Goal: Task Accomplishment & Management: Manage account settings

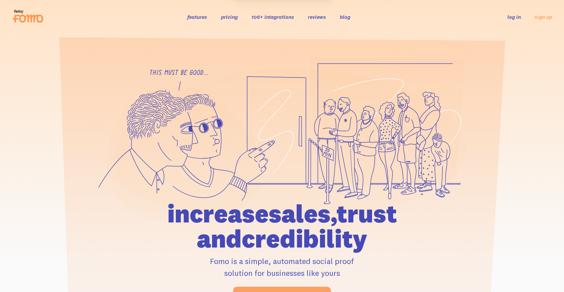
click at [516, 19] on link "log in" at bounding box center [513, 16] width 13 height 7
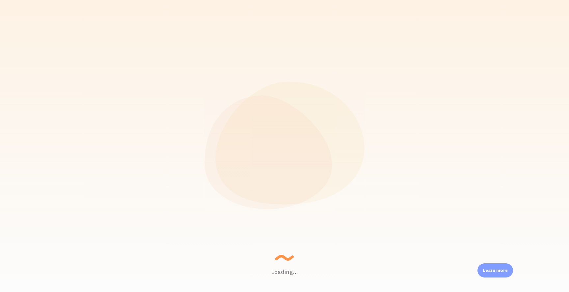
scroll to position [173, 456]
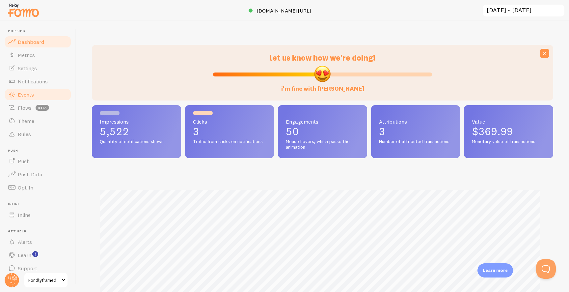
click at [37, 93] on link "Events" at bounding box center [38, 94] width 68 height 13
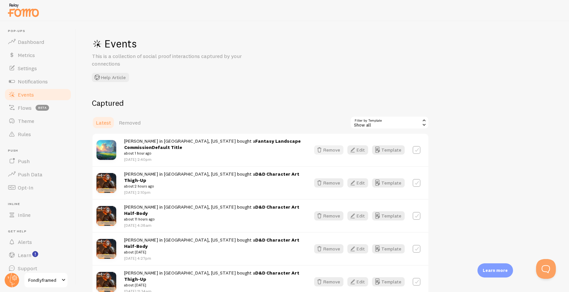
click at [331, 151] on button "Remove" at bounding box center [328, 149] width 29 height 9
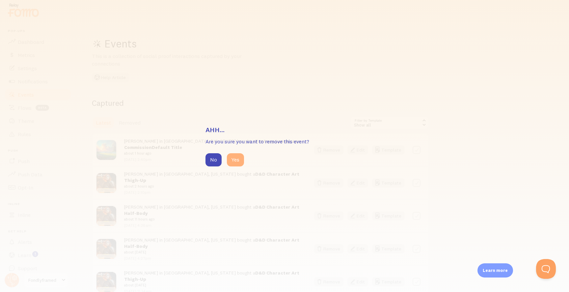
click at [235, 157] on button "Yes" at bounding box center [235, 159] width 17 height 13
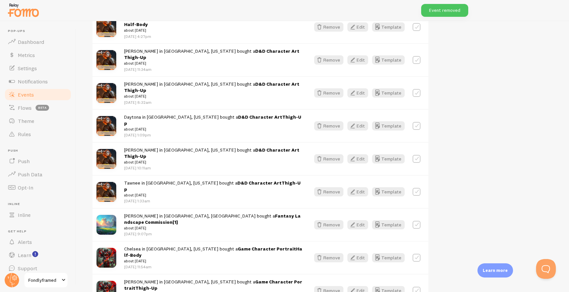
scroll to position [202, 0]
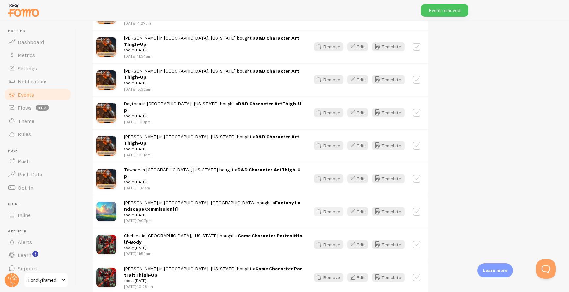
click at [320, 207] on icon "button" at bounding box center [319, 211] width 8 height 8
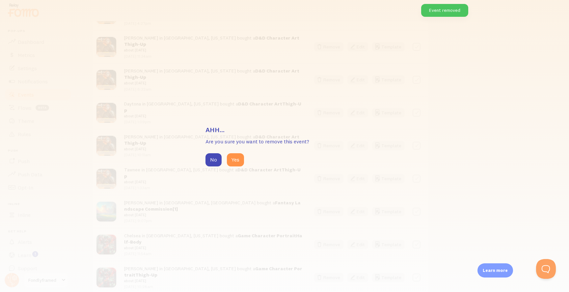
click at [226, 163] on div "No Yes" at bounding box center [284, 159] width 158 height 13
click at [233, 162] on button "Yes" at bounding box center [235, 159] width 17 height 13
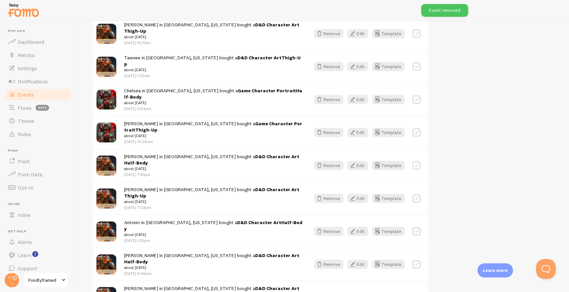
scroll to position [0, 0]
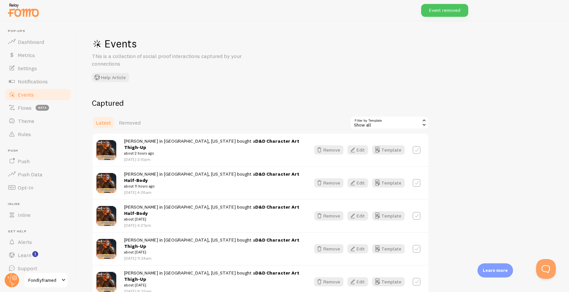
click at [345, 81] on div "Events This is a collection of social proof interactions captured by your conne…" at bounding box center [322, 156] width 493 height 271
